Goal: Task Accomplishment & Management: Manage account settings

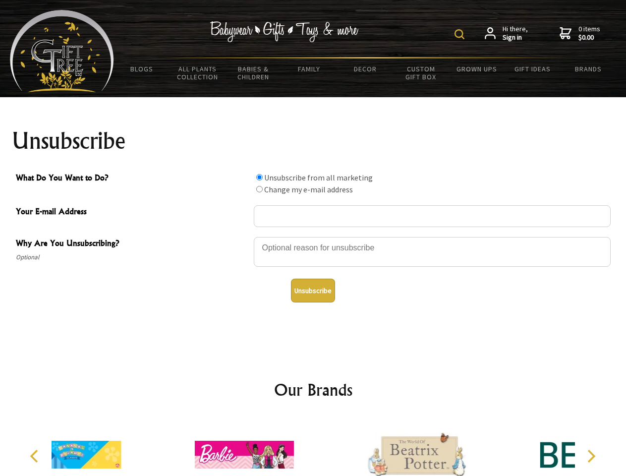
click at [461, 34] on img at bounding box center [459, 34] width 10 height 10
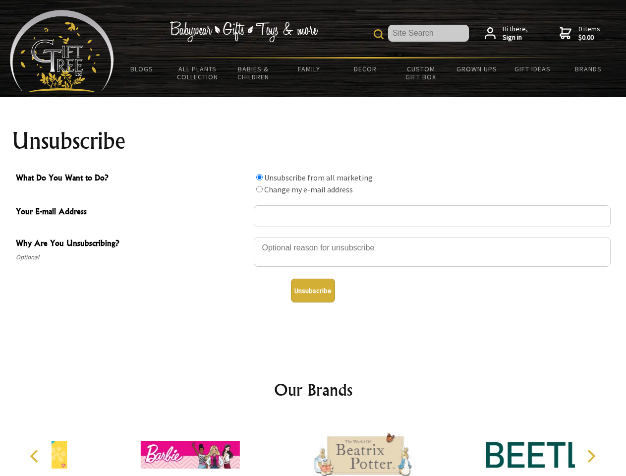
click at [313, 236] on div at bounding box center [432, 253] width 357 height 35
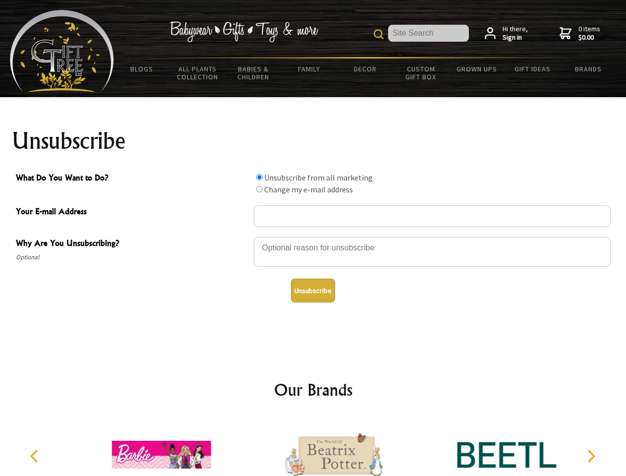
click at [259, 177] on input "What Do You Want to Do?" at bounding box center [259, 177] width 6 height 6
click at [259, 189] on input "What Do You Want to Do?" at bounding box center [259, 189] width 6 height 6
radio input "true"
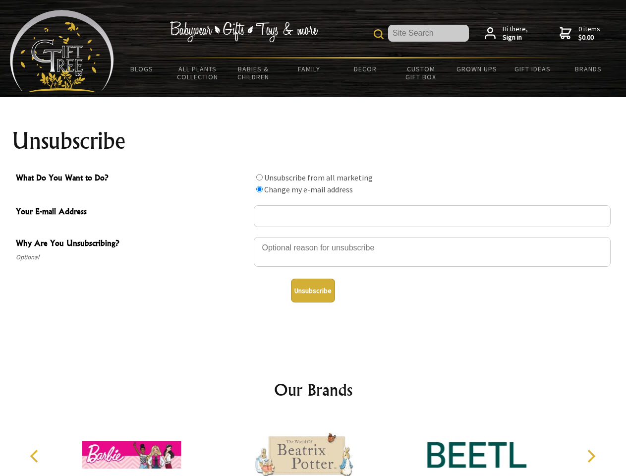
click at [313, 290] on button "Unsubscribe" at bounding box center [313, 290] width 44 height 24
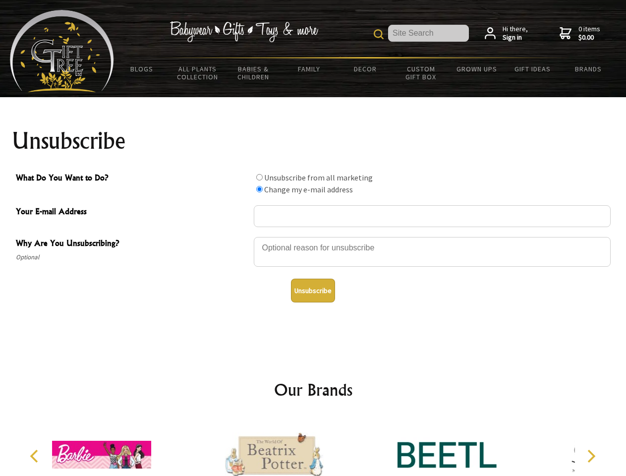
click at [313, 446] on div at bounding box center [274, 455] width 172 height 77
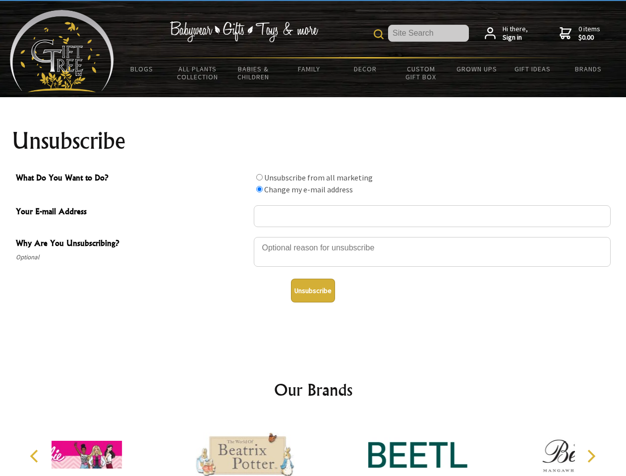
click at [36, 456] on icon "Previous" at bounding box center [35, 455] width 13 height 13
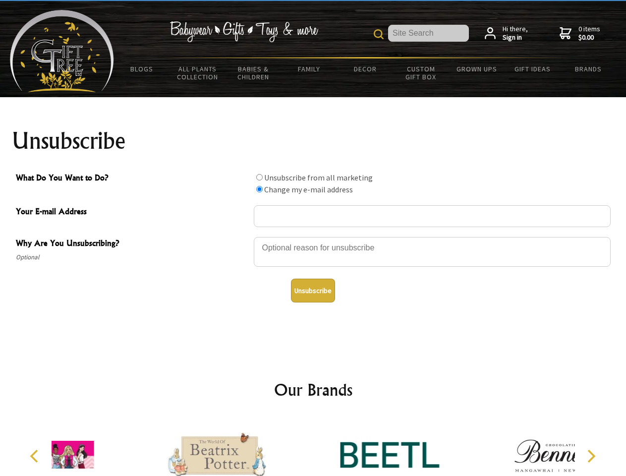
click at [591, 456] on icon "Next" at bounding box center [590, 455] width 13 height 13
